Goal: Consume media (video, audio): Consume media (video, audio)

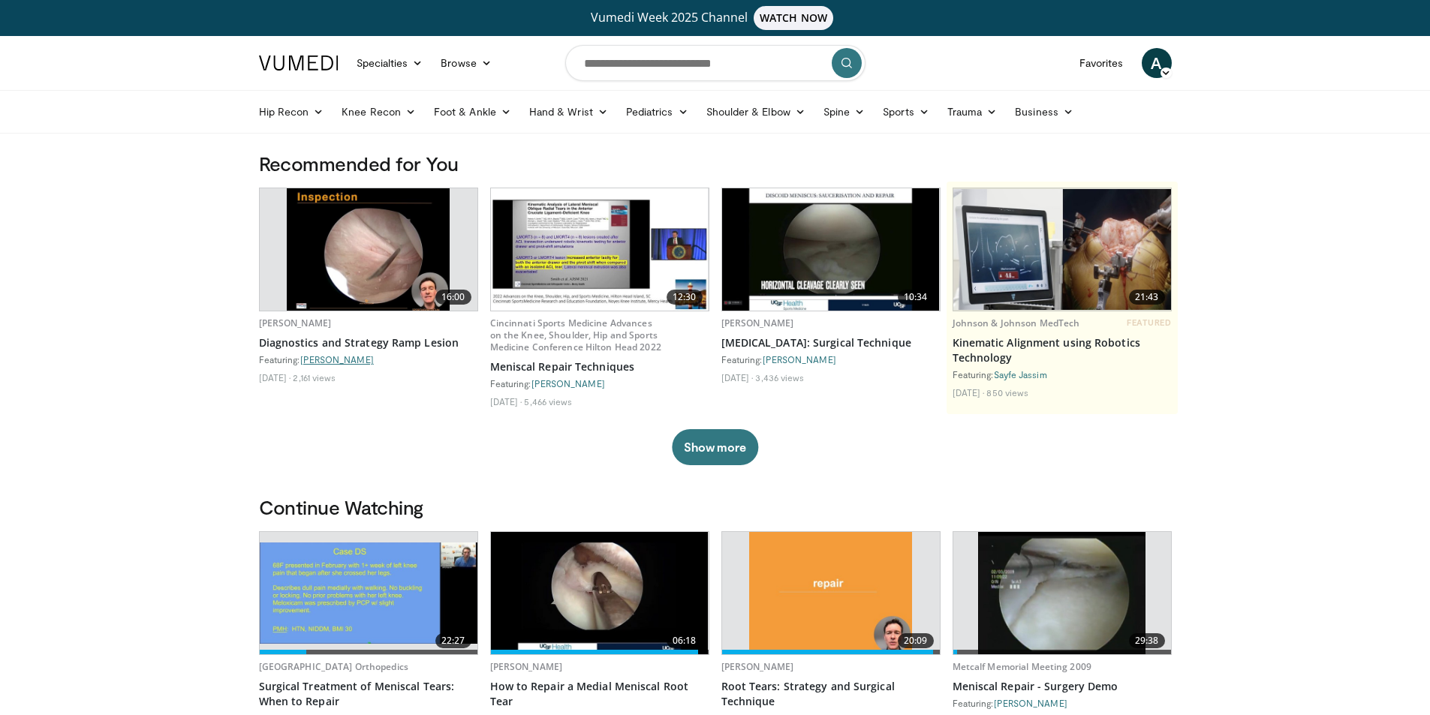
click at [345, 363] on link "[PERSON_NAME]" at bounding box center [337, 359] width 74 height 11
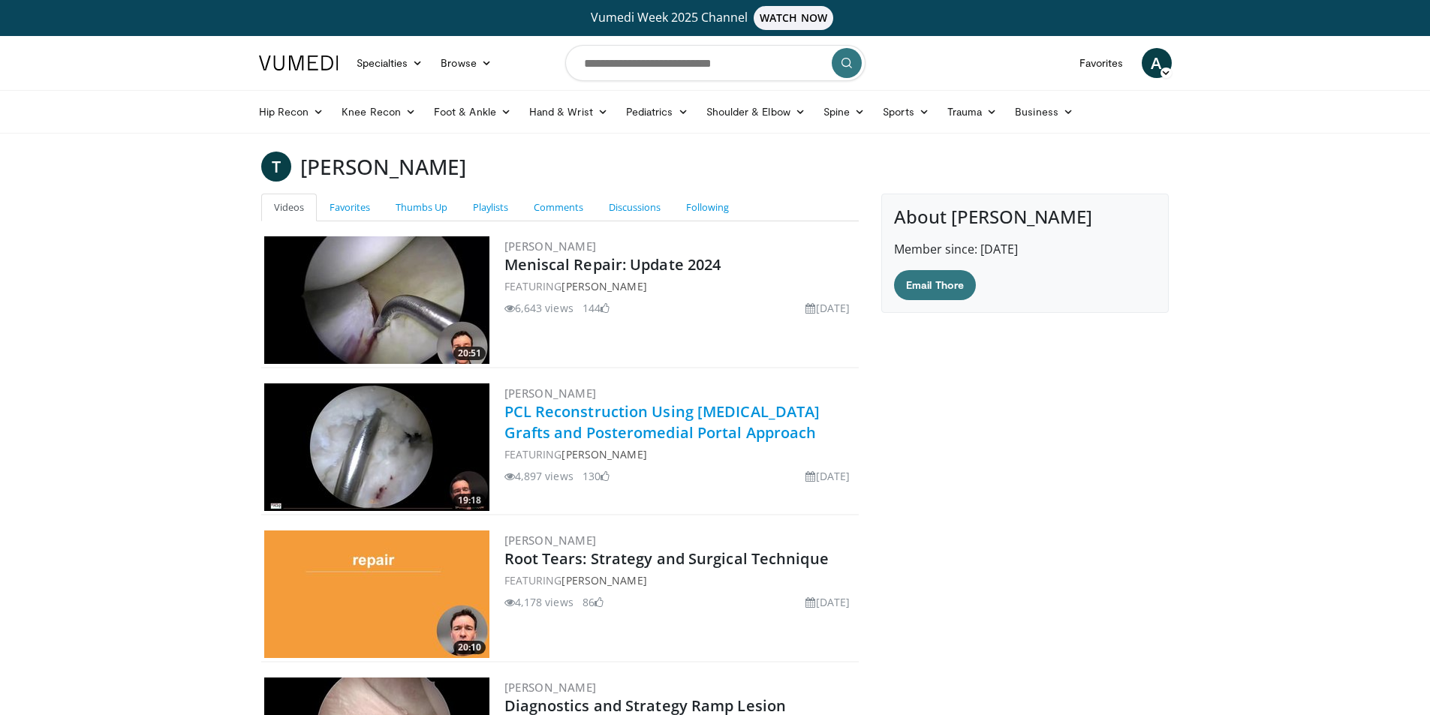
click at [553, 424] on link "PCL Reconstruction Using [MEDICAL_DATA] Grafts and Posteromedial Portal Approach" at bounding box center [662, 422] width 316 height 41
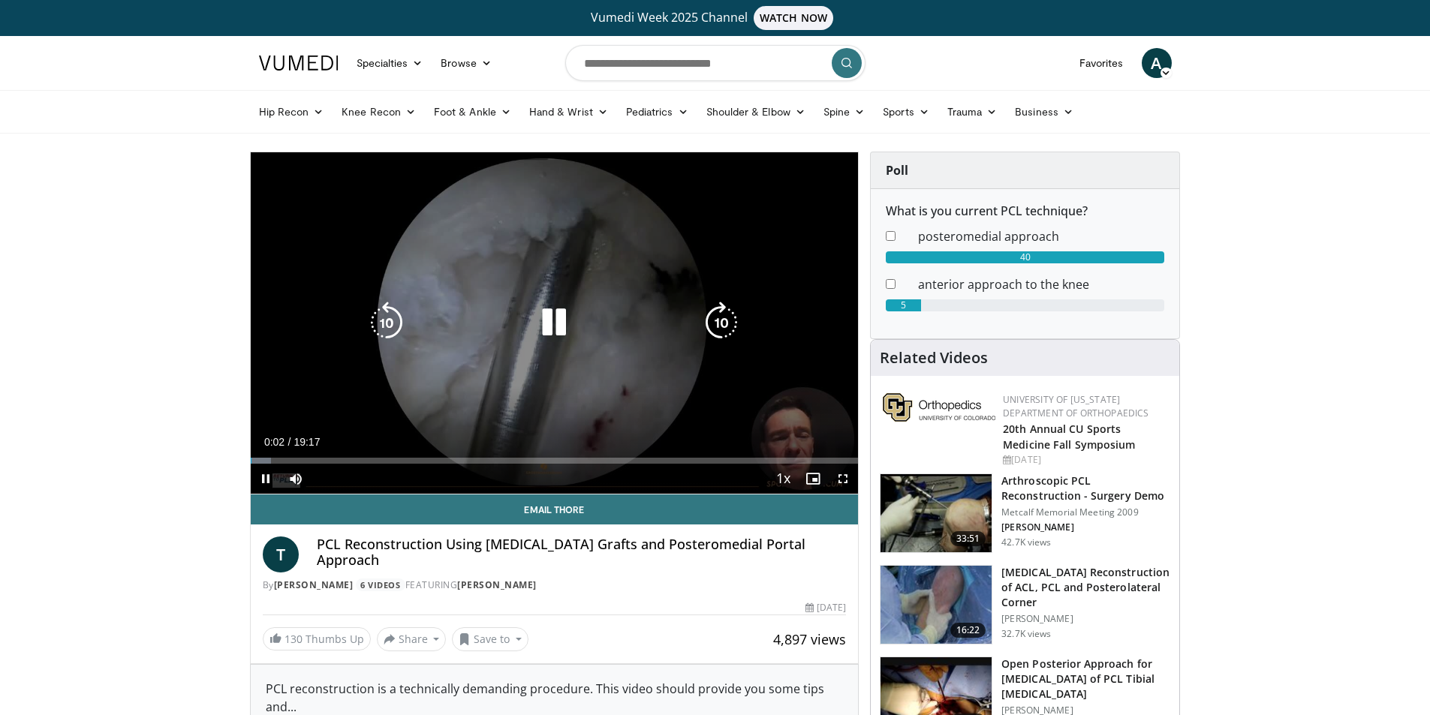
click at [549, 329] on icon "Video Player" at bounding box center [554, 323] width 42 height 42
